Goal: Task Accomplishment & Management: Manage account settings

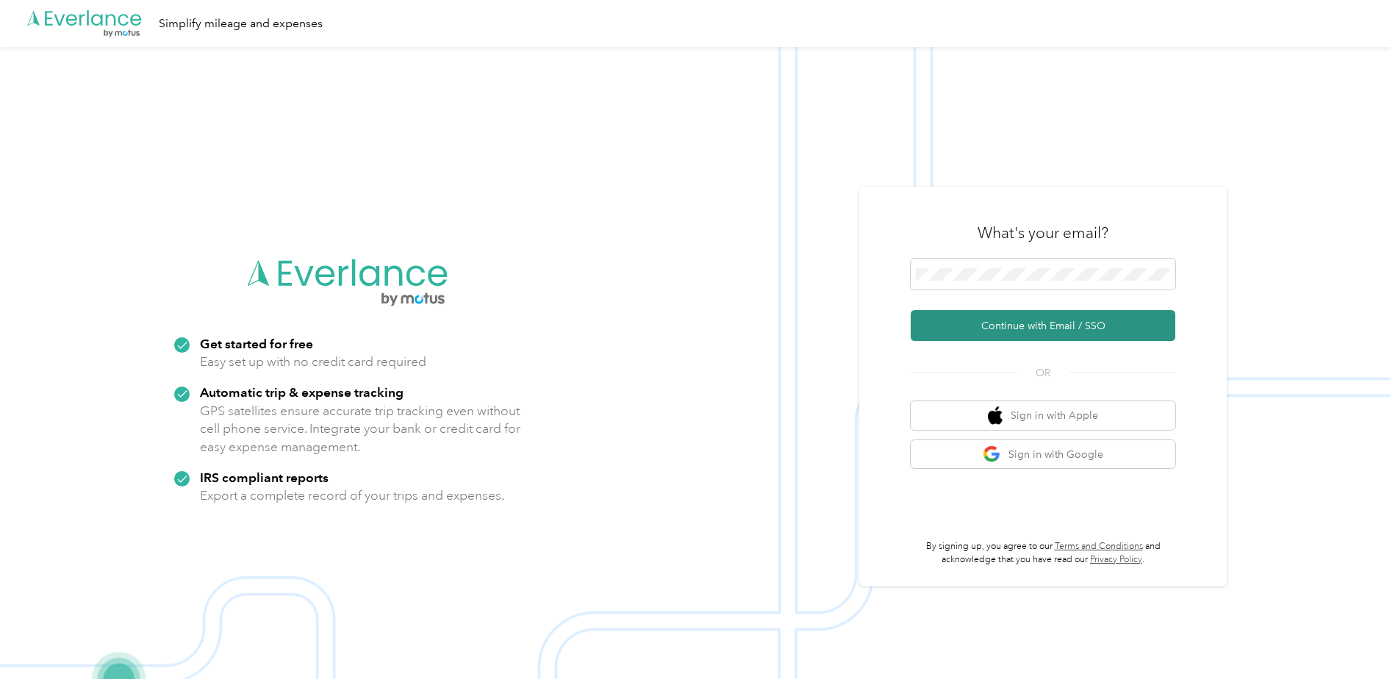
click at [1053, 320] on button "Continue with Email / SSO" at bounding box center [1043, 325] width 265 height 31
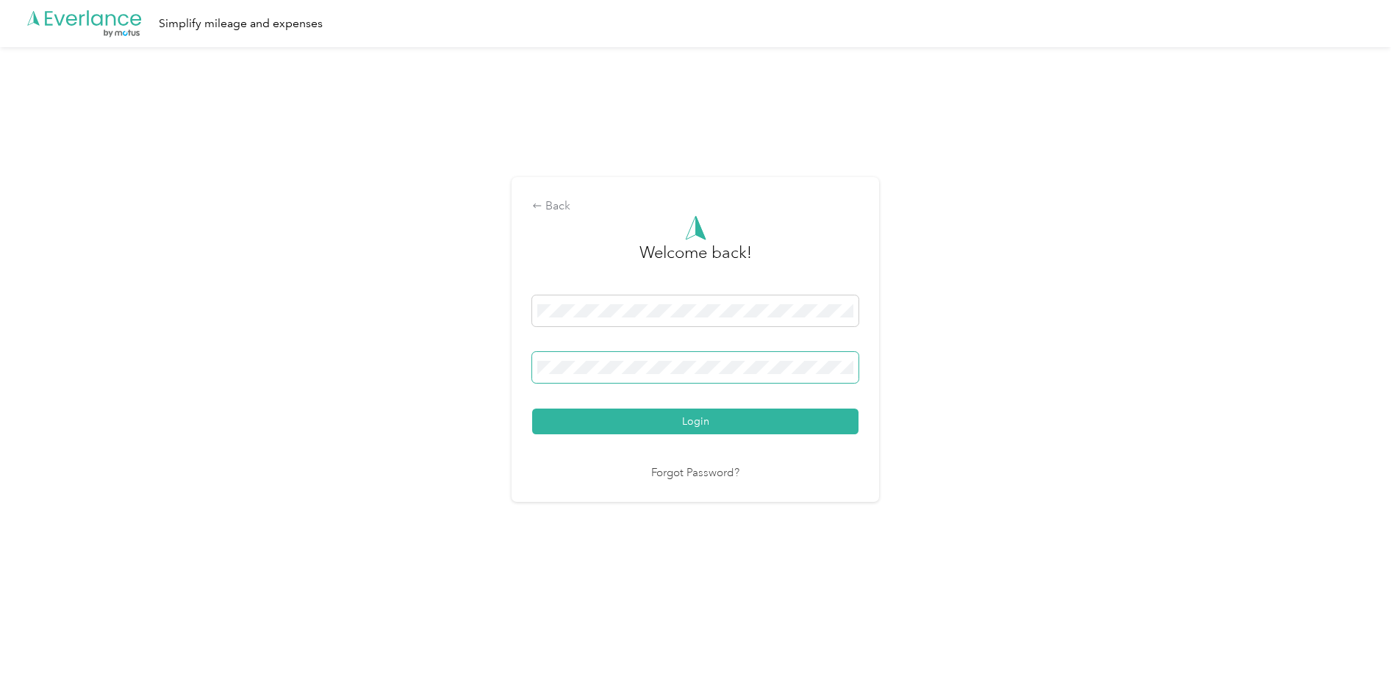
click at [532, 409] on button "Login" at bounding box center [695, 422] width 326 height 26
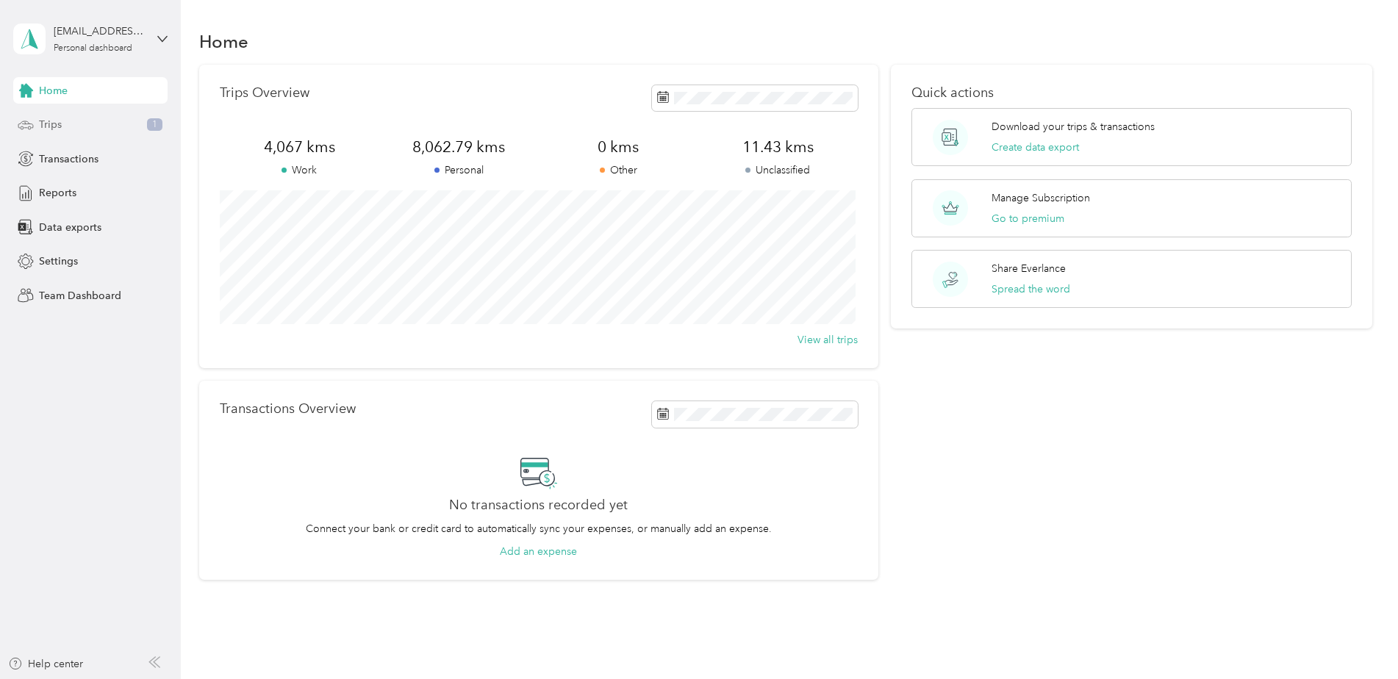
click at [46, 127] on span "Trips" at bounding box center [50, 124] width 23 height 15
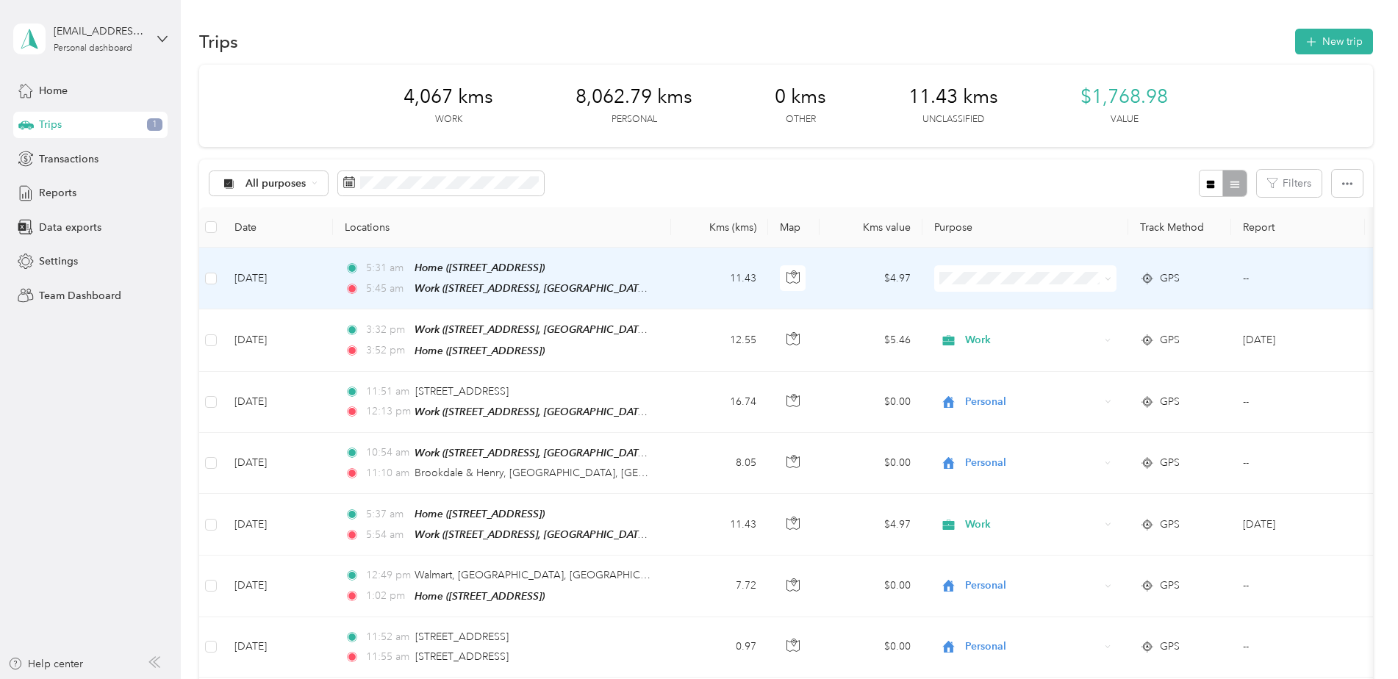
click at [1107, 279] on icon at bounding box center [1108, 279] width 4 height 3
click at [989, 305] on span "Work" at bounding box center [1038, 302] width 136 height 15
